Goal: Transaction & Acquisition: Purchase product/service

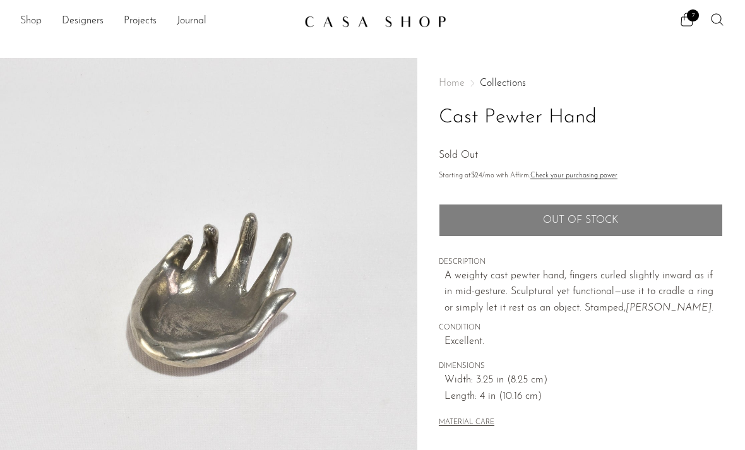
click at [32, 21] on link "Shop" at bounding box center [30, 21] width 21 height 16
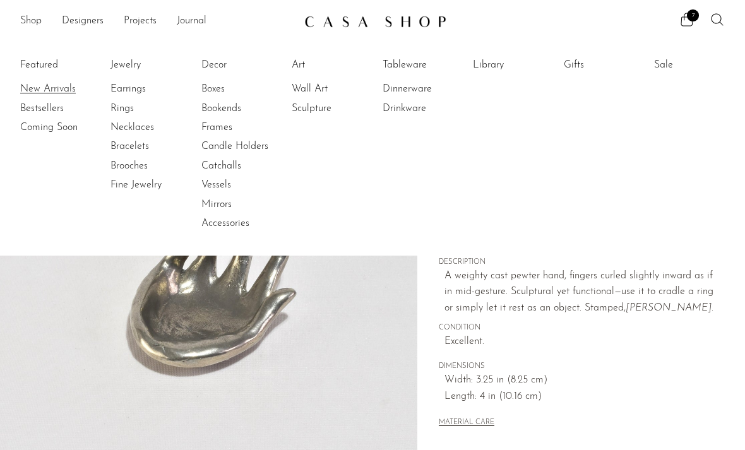
click at [57, 88] on link "New Arrivals" at bounding box center [67, 89] width 95 height 14
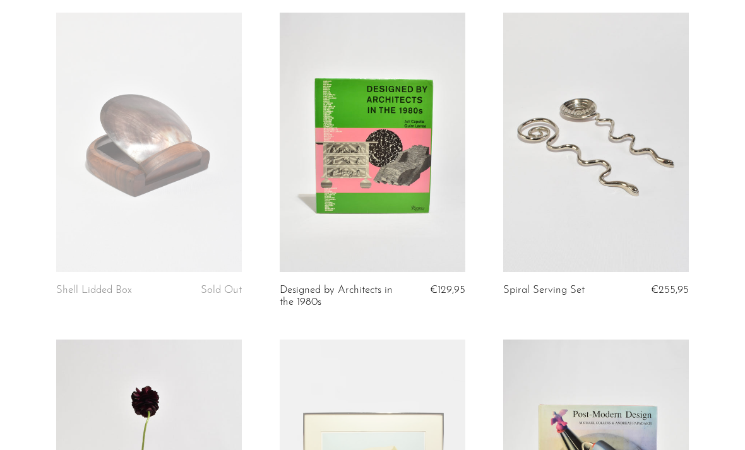
scroll to position [734, 0]
drag, startPoint x: 163, startPoint y: 200, endPoint x: 163, endPoint y: 190, distance: 10.1
click at [163, 200] on link at bounding box center [149, 143] width 186 height 260
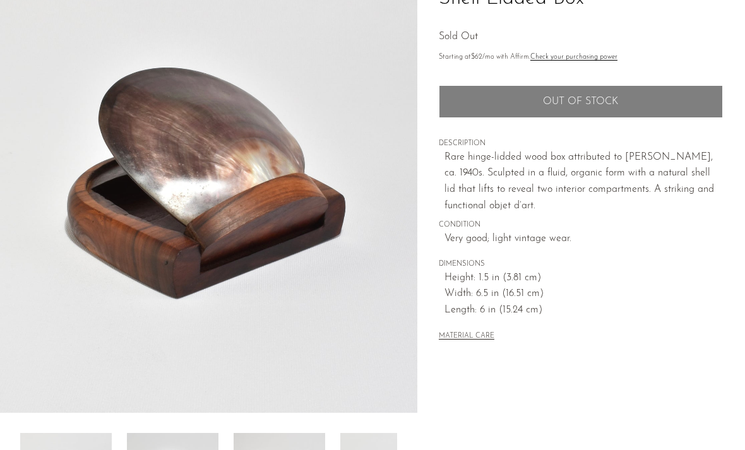
scroll to position [138, 0]
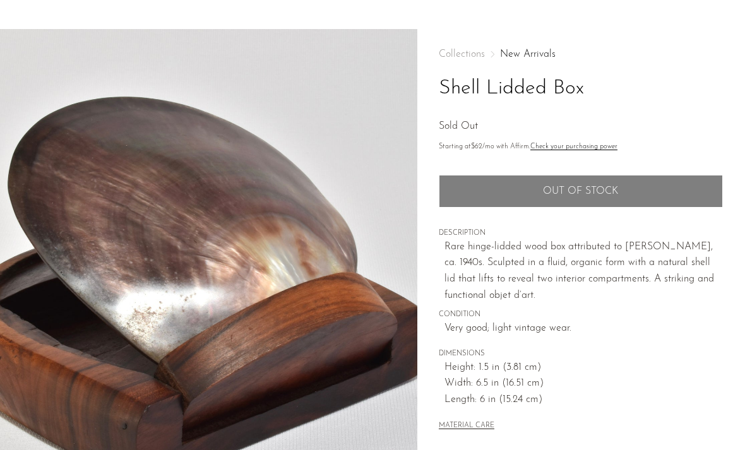
scroll to position [49, 0]
